Goal: Task Accomplishment & Management: Manage account settings

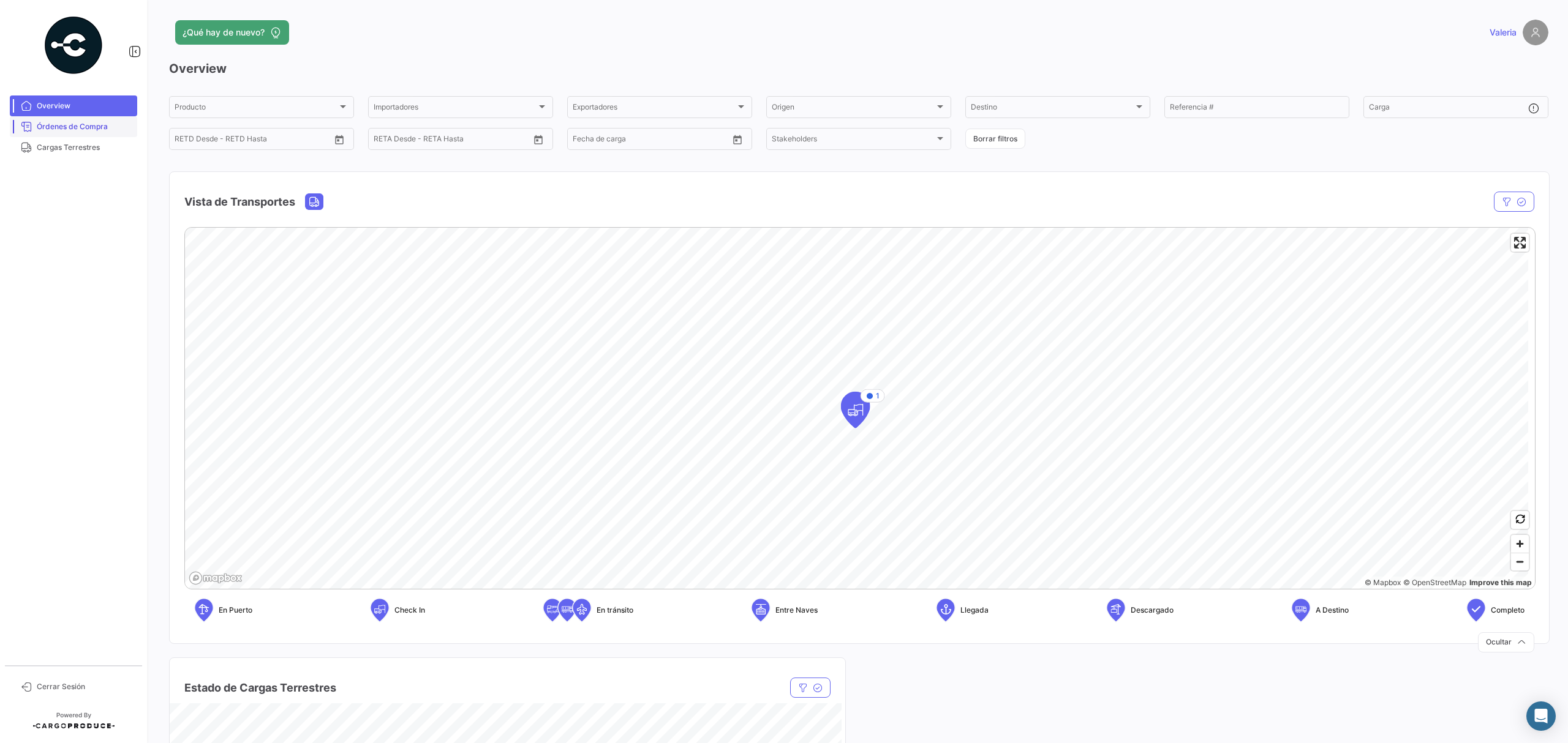
click at [109, 123] on span "Órdenes de Compra" at bounding box center [85, 126] width 95 height 11
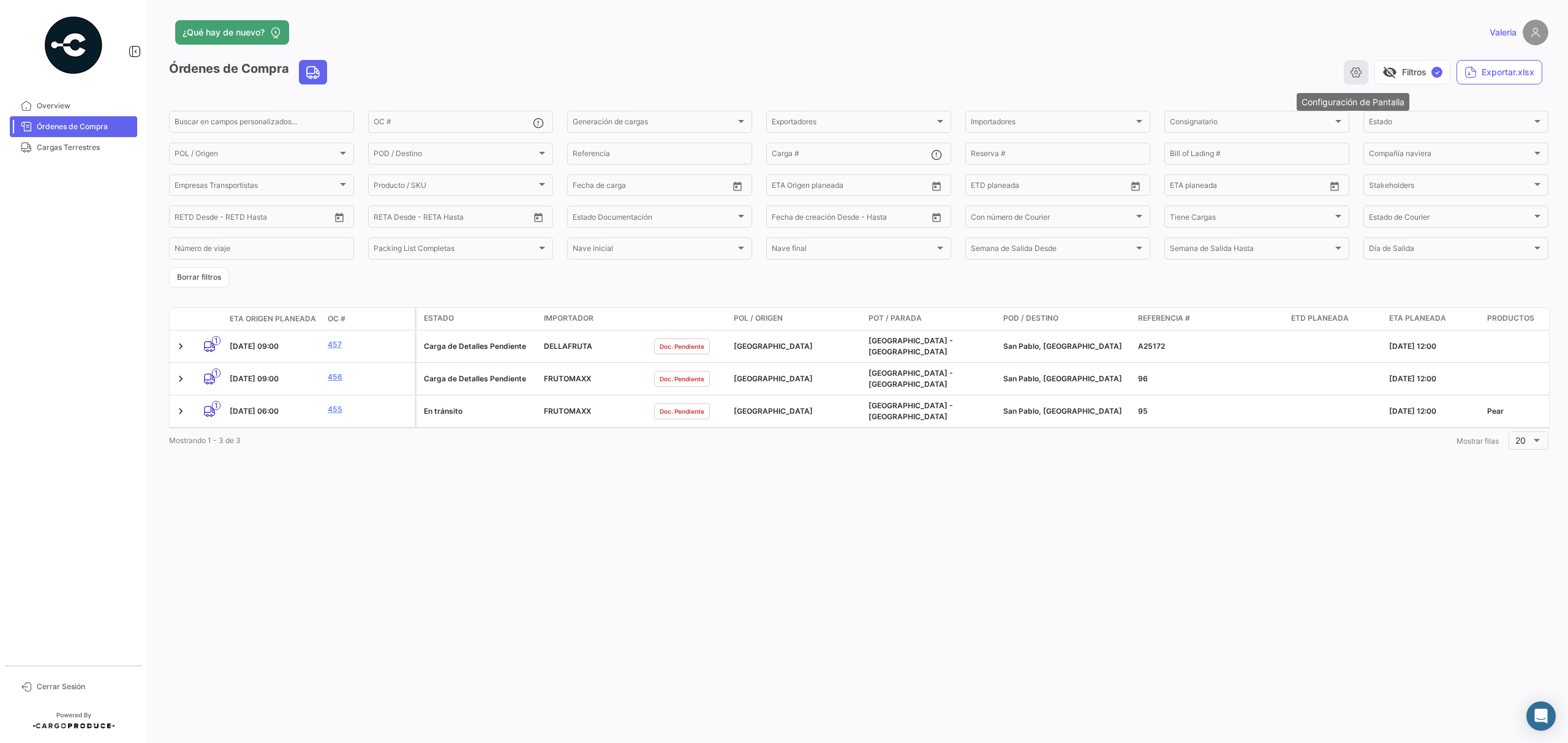
click at [1359, 77] on icon "button" at bounding box center [1355, 72] width 12 height 12
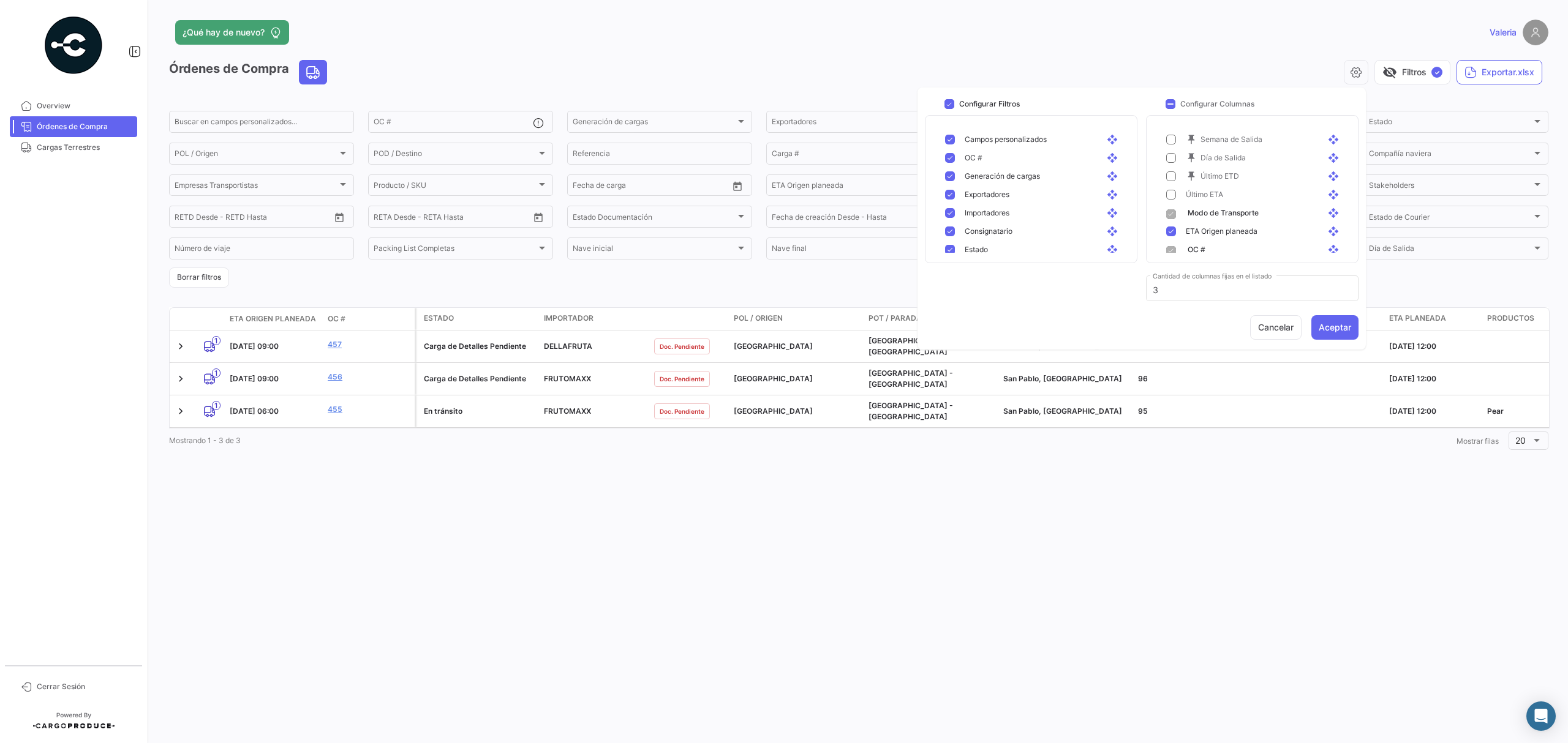
click at [966, 33] on div "Valeria" at bounding box center [1237, 32] width 620 height 25
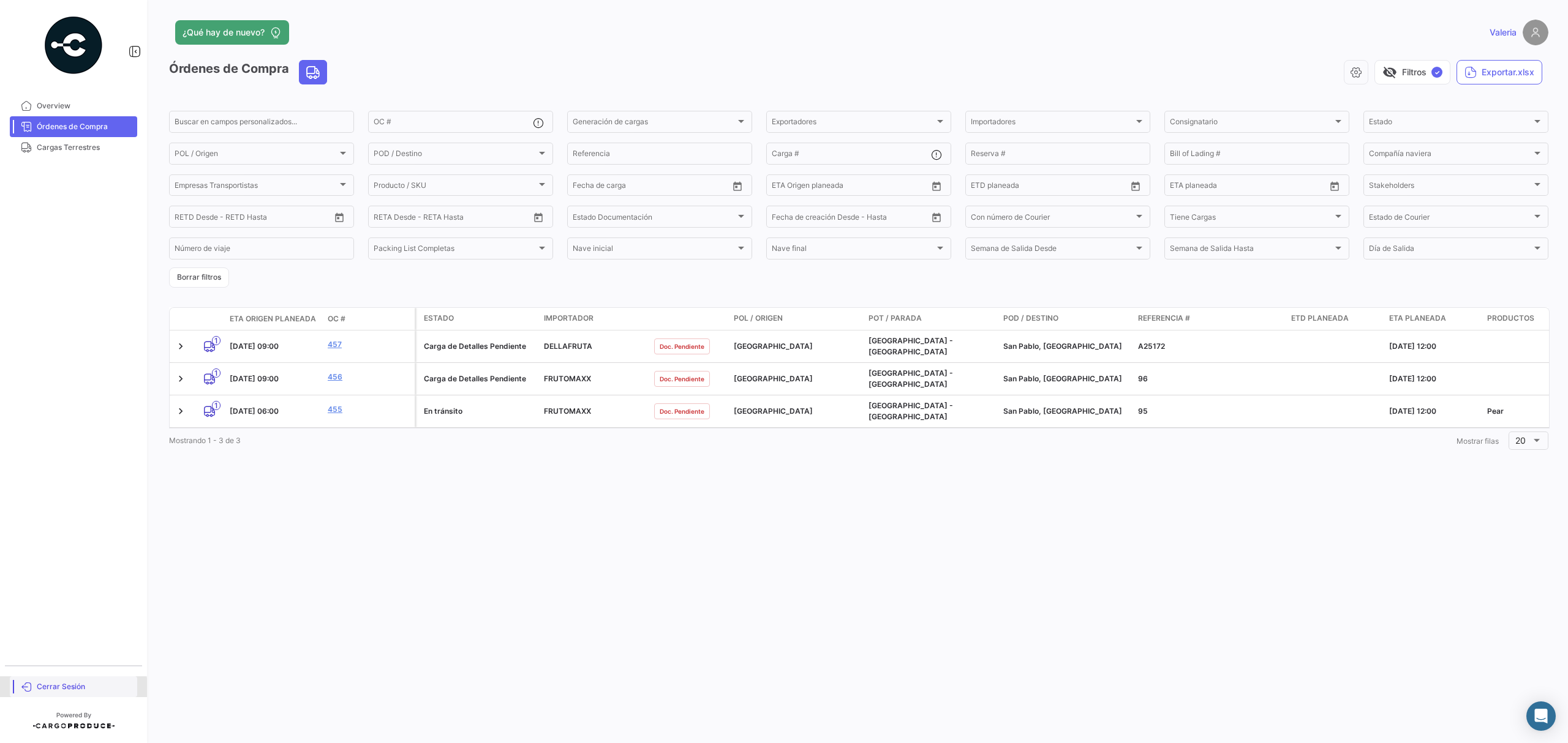
click at [62, 689] on span "Cerrar Sesión" at bounding box center [85, 686] width 95 height 11
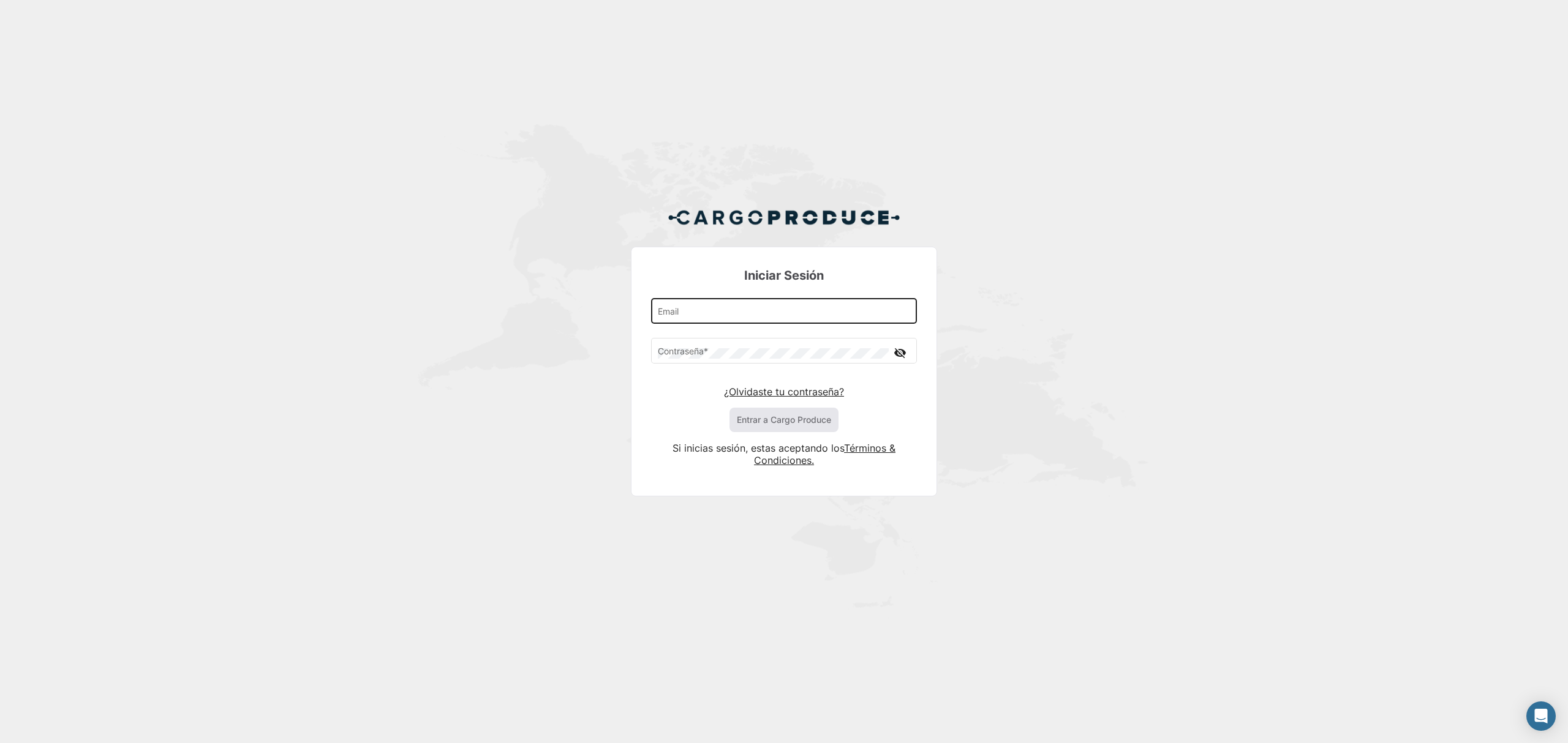
click at [725, 323] on div "Email" at bounding box center [784, 310] width 253 height 28
click at [725, 314] on input "Email" at bounding box center [784, 314] width 253 height 11
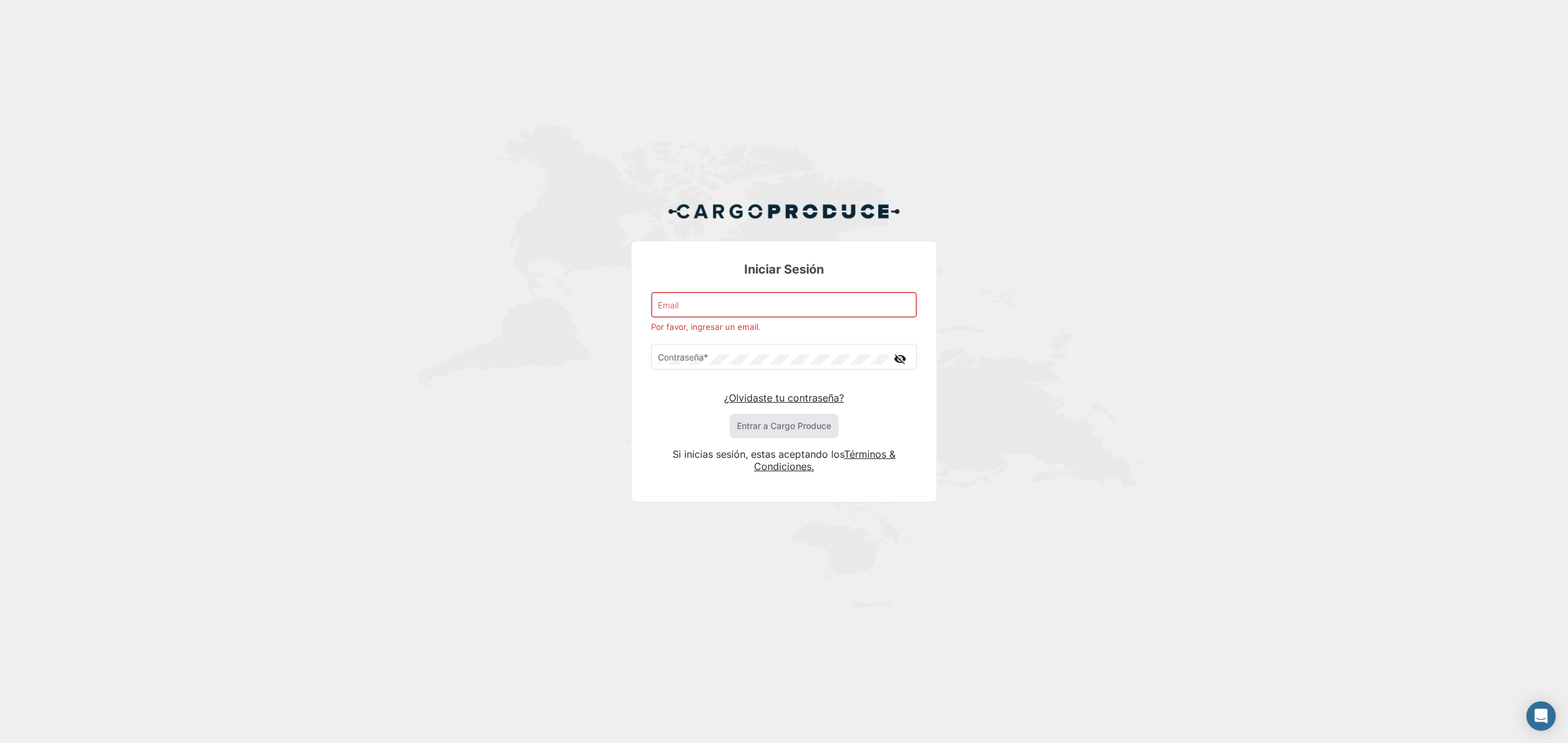
type input "[EMAIL_ADDRESS][DOMAIN_NAME]"
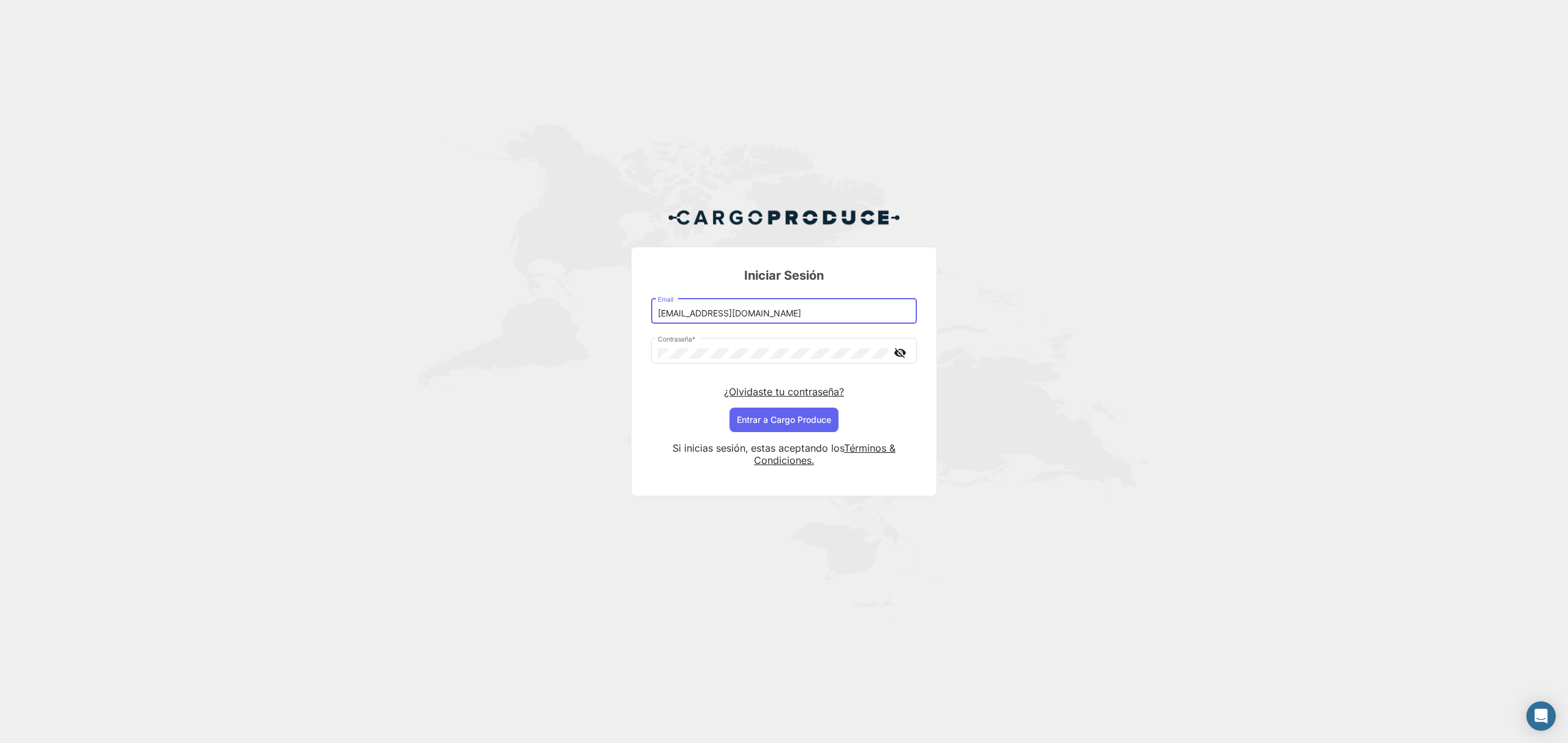
click at [729, 408] on button "Entrar a Cargo Produce" at bounding box center [784, 420] width 109 height 25
